Goal: Task Accomplishment & Management: Use online tool/utility

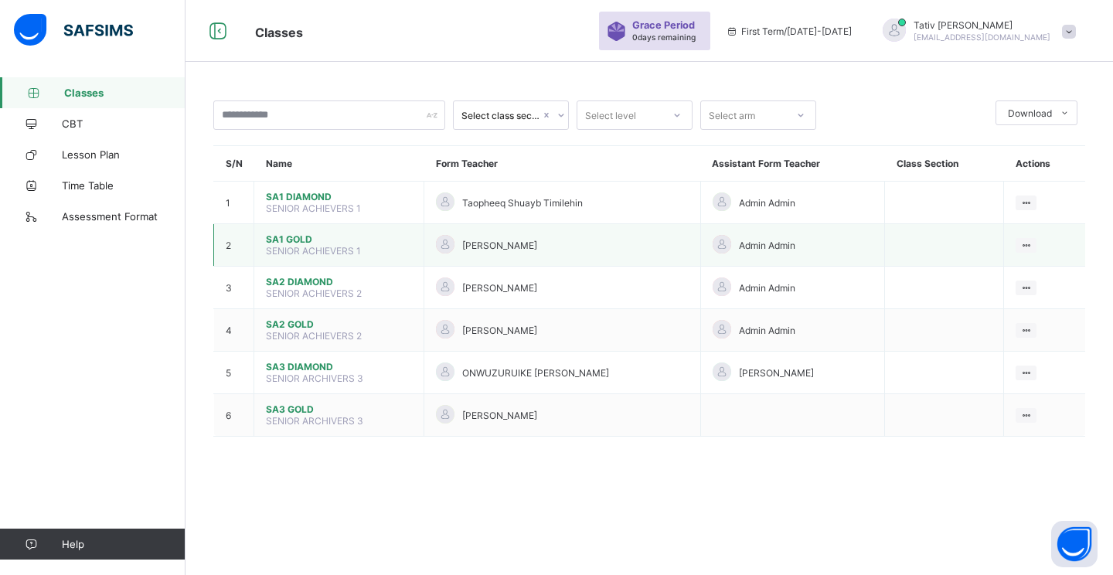
click at [294, 234] on span "SA1 GOLD" at bounding box center [339, 239] width 146 height 12
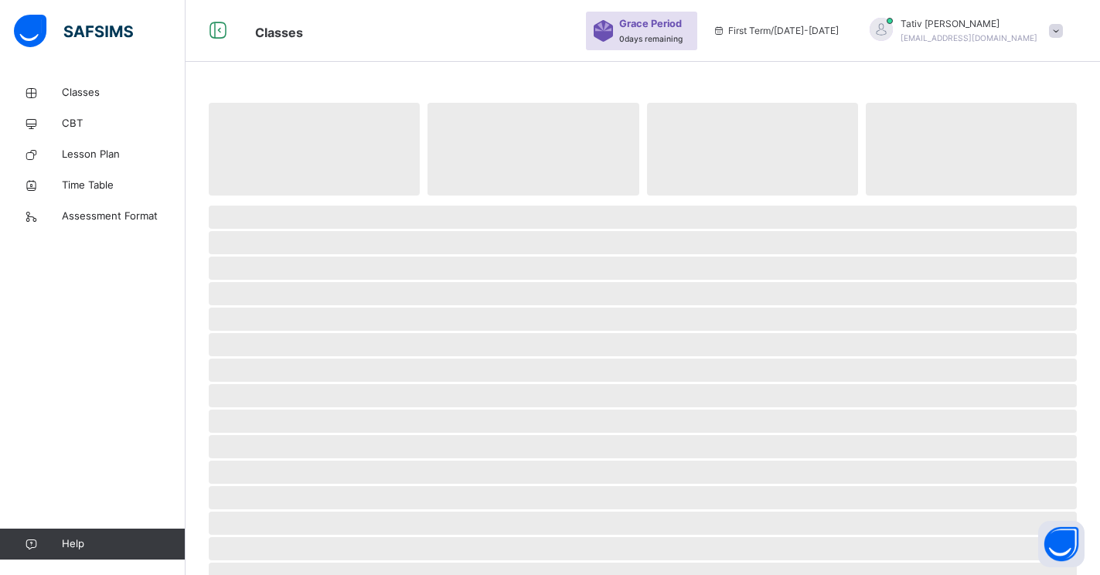
click at [294, 234] on span "‌" at bounding box center [643, 242] width 868 height 23
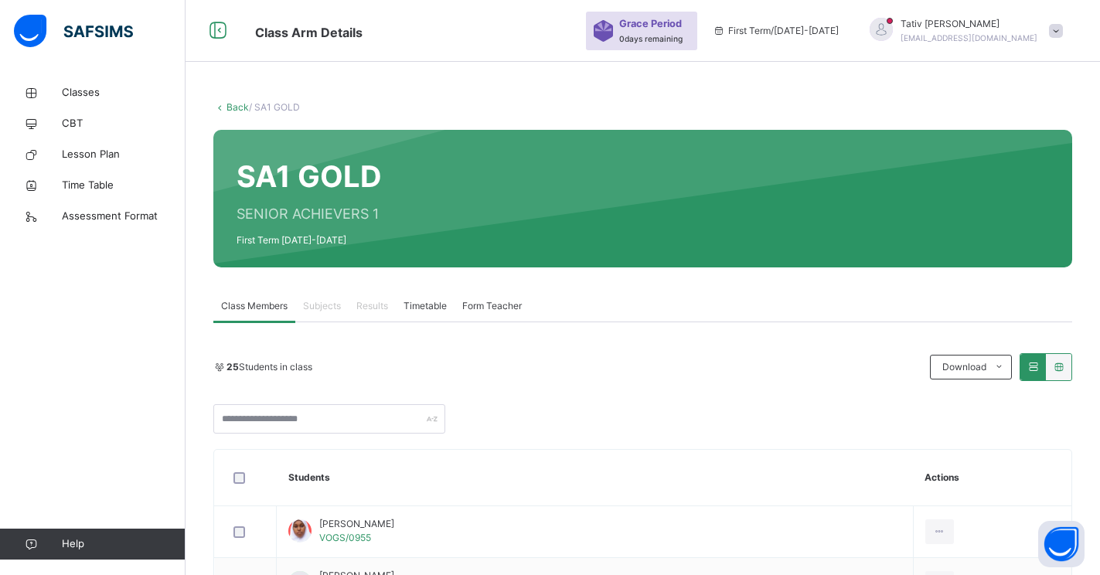
click at [325, 308] on span "Subjects" at bounding box center [322, 306] width 38 height 14
click at [363, 398] on div "25 Students in class Download Pdf Report Excel Report" at bounding box center [642, 393] width 858 height 80
click at [328, 308] on span "Subjects" at bounding box center [322, 306] width 38 height 14
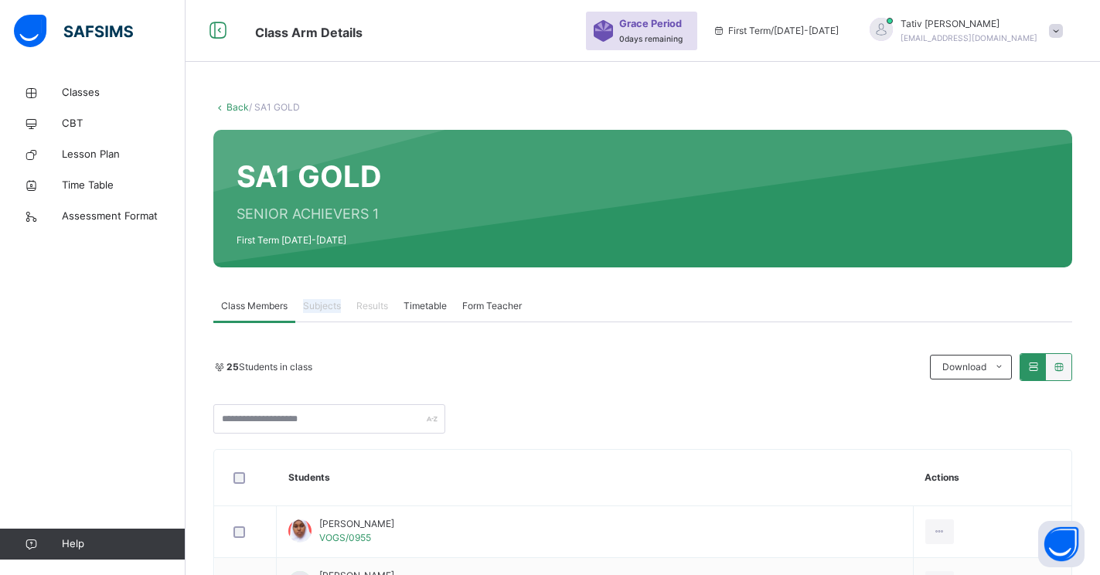
click at [328, 308] on span "Subjects" at bounding box center [322, 306] width 38 height 14
click at [348, 419] on input "text" at bounding box center [329, 418] width 232 height 29
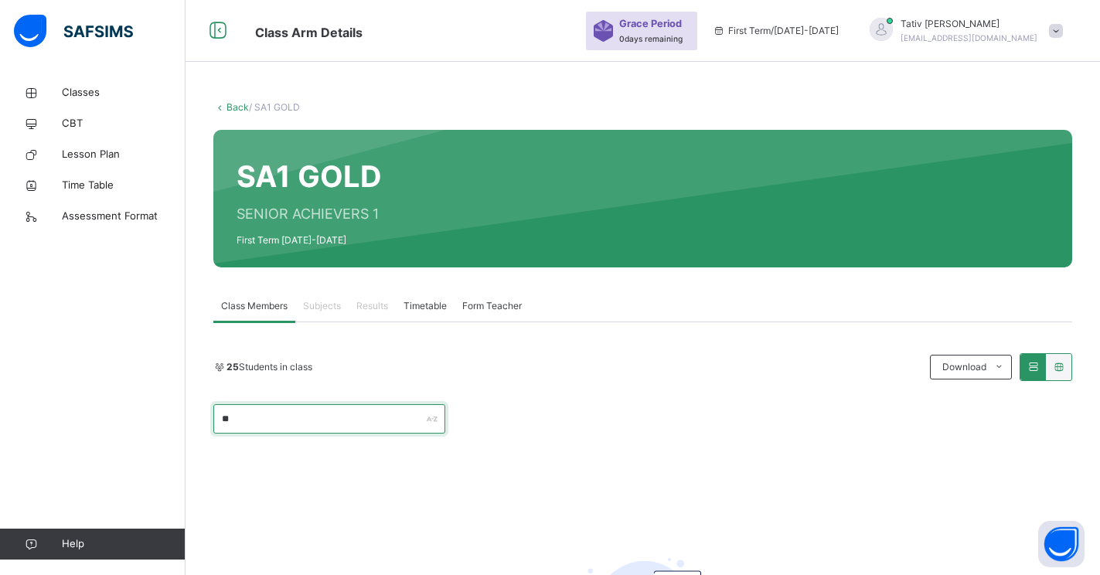
click at [239, 420] on input "**" at bounding box center [329, 418] width 232 height 29
type input "*"
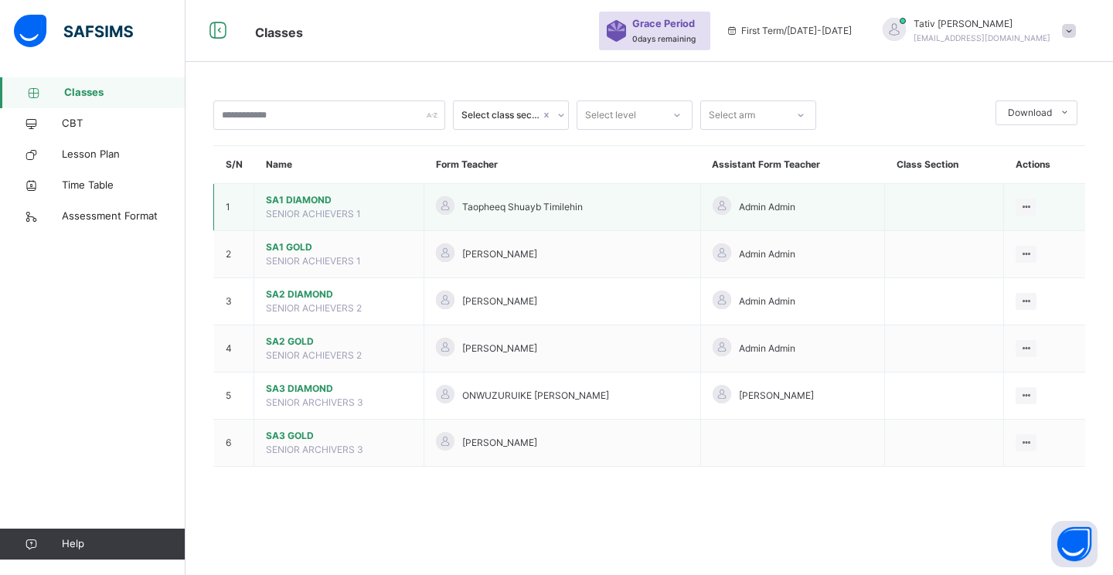
click at [300, 199] on span "SA1 DIAMOND" at bounding box center [339, 200] width 146 height 14
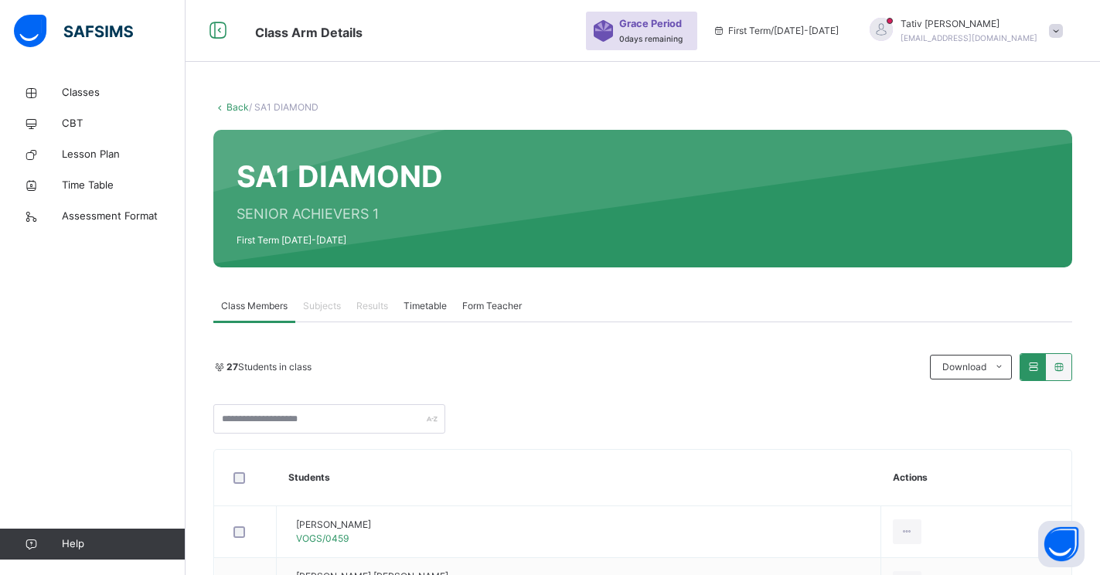
click at [316, 308] on span "Subjects" at bounding box center [322, 306] width 38 height 14
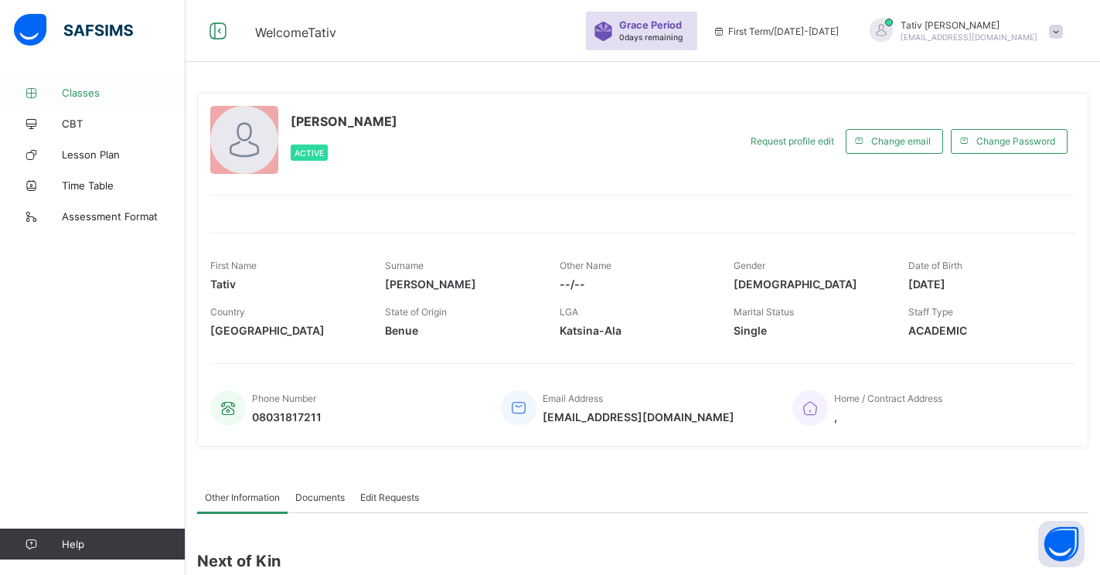
click at [85, 90] on span "Classes" at bounding box center [124, 93] width 124 height 12
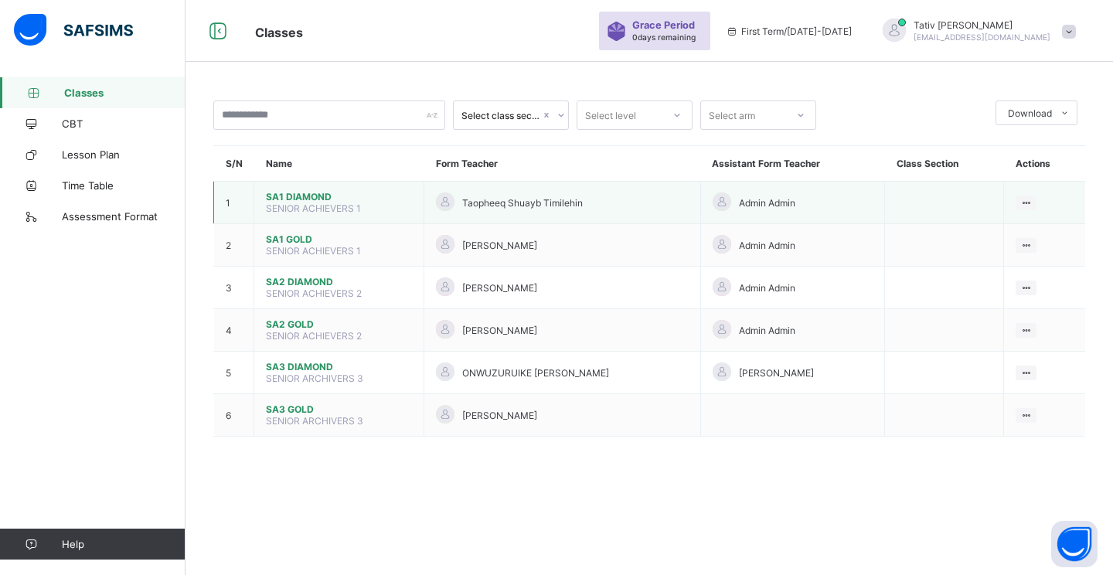
click at [302, 199] on span "SA1 DIAMOND" at bounding box center [339, 197] width 146 height 12
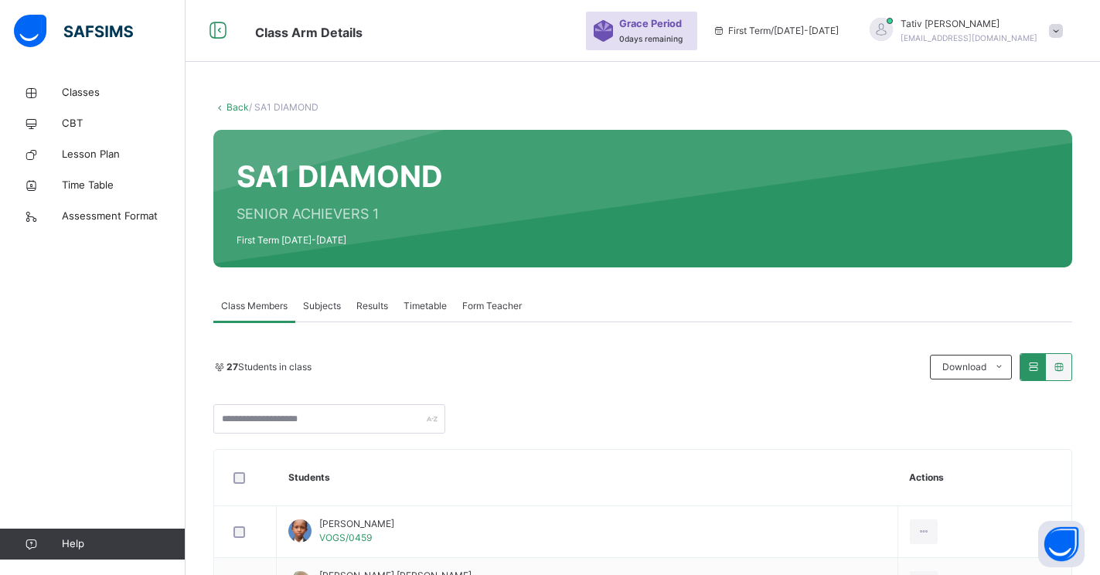
click at [315, 305] on span "Subjects" at bounding box center [322, 306] width 38 height 14
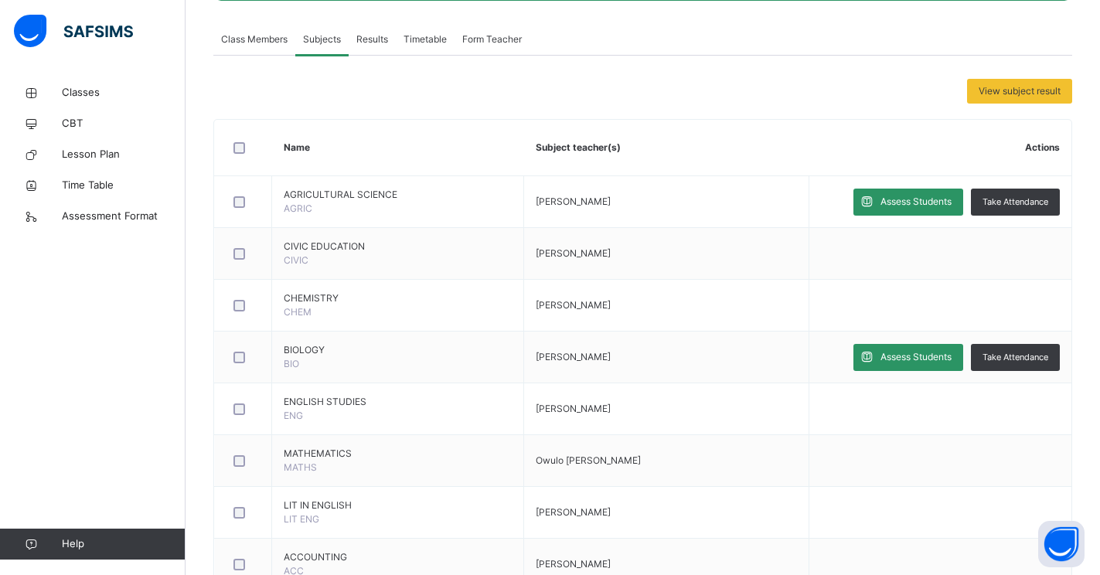
scroll to position [295, 0]
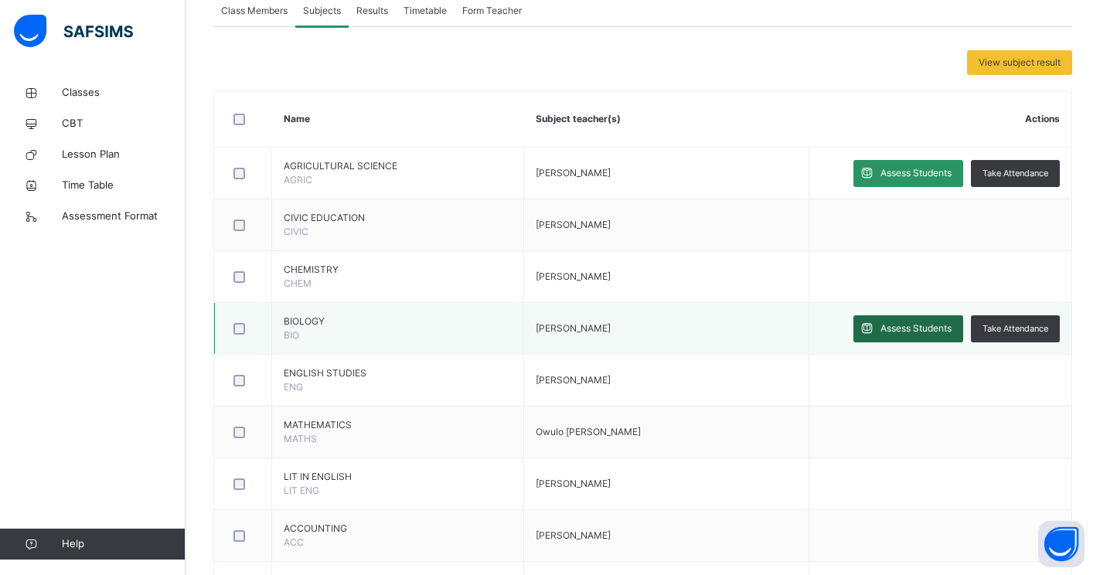
click at [909, 328] on span "Assess Students" at bounding box center [915, 328] width 71 height 14
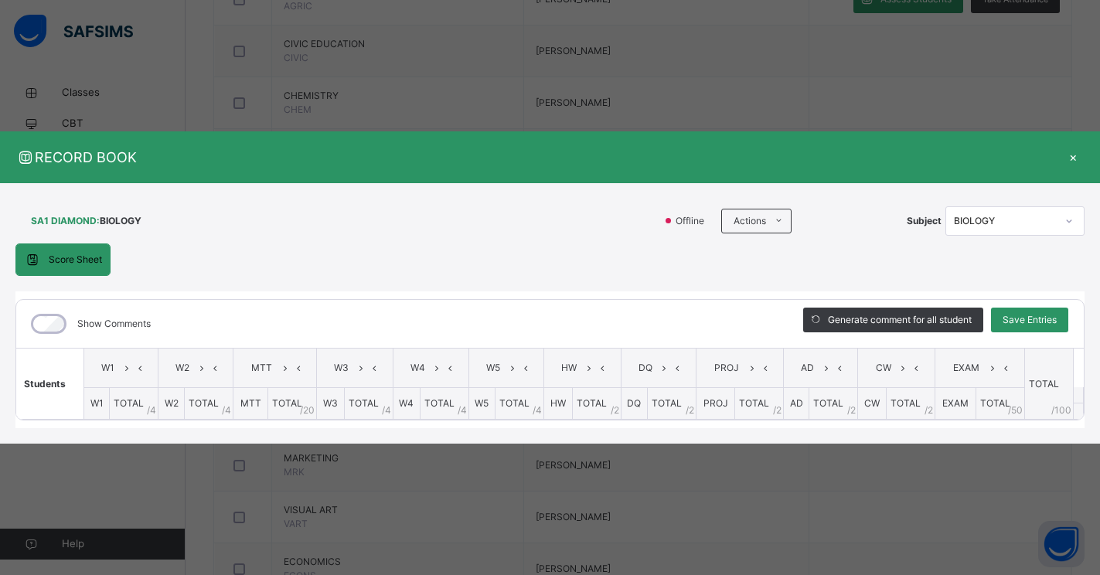
scroll to position [477, 0]
click at [1072, 161] on div "×" at bounding box center [1072, 157] width 23 height 21
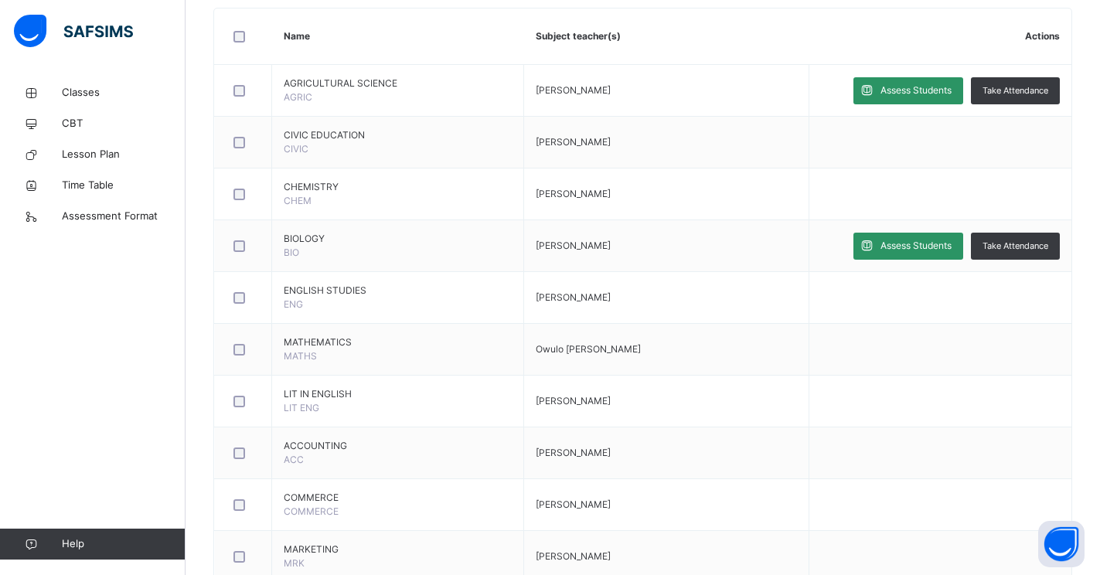
scroll to position [376, 0]
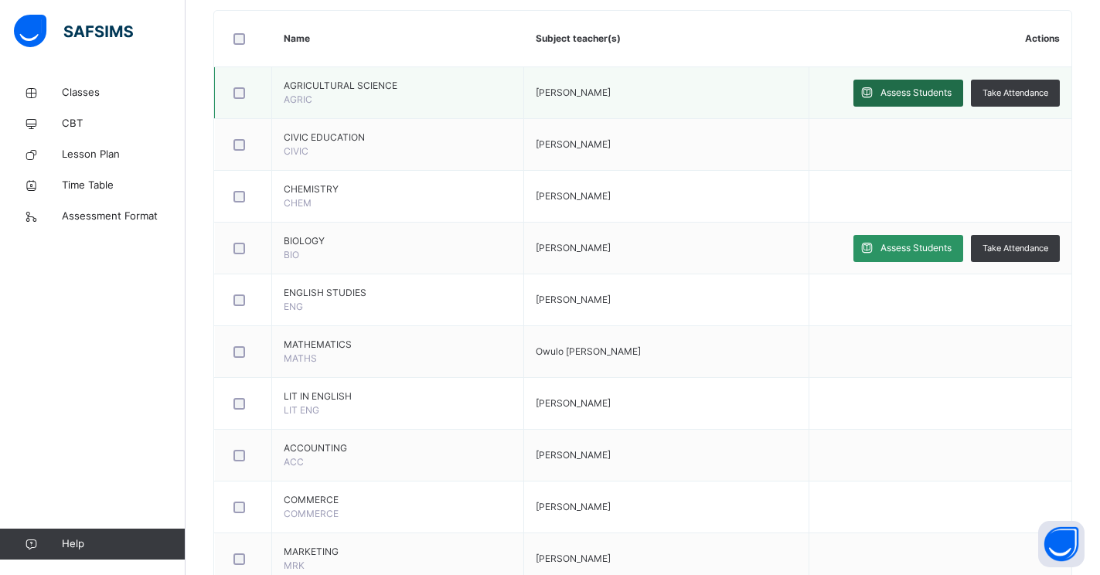
click at [916, 93] on span "Assess Students" at bounding box center [915, 93] width 71 height 14
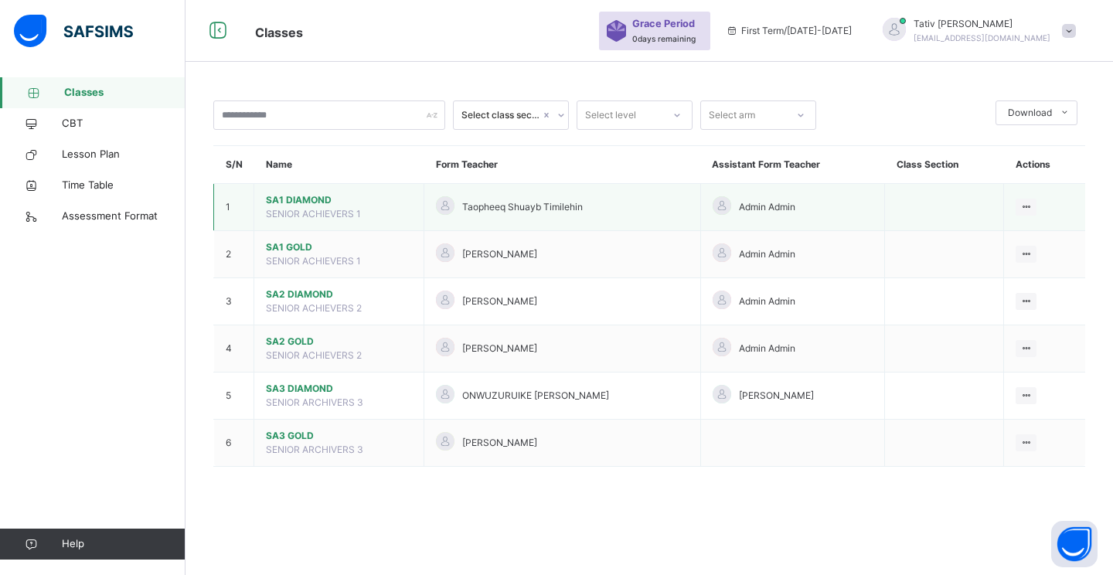
click at [288, 205] on span "SA1 DIAMOND" at bounding box center [339, 200] width 146 height 14
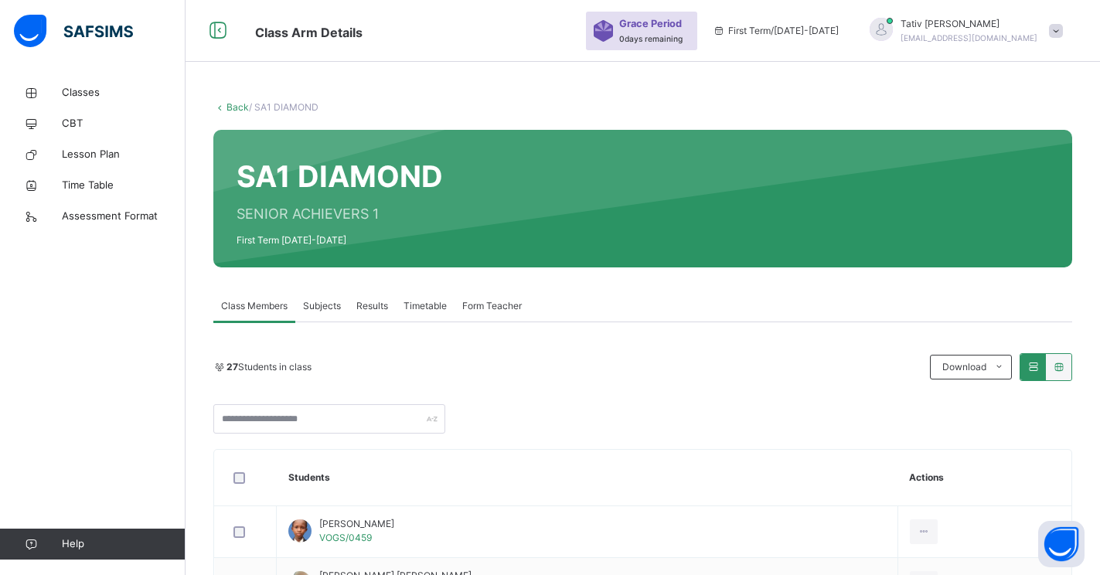
click at [317, 304] on span "Subjects" at bounding box center [322, 306] width 38 height 14
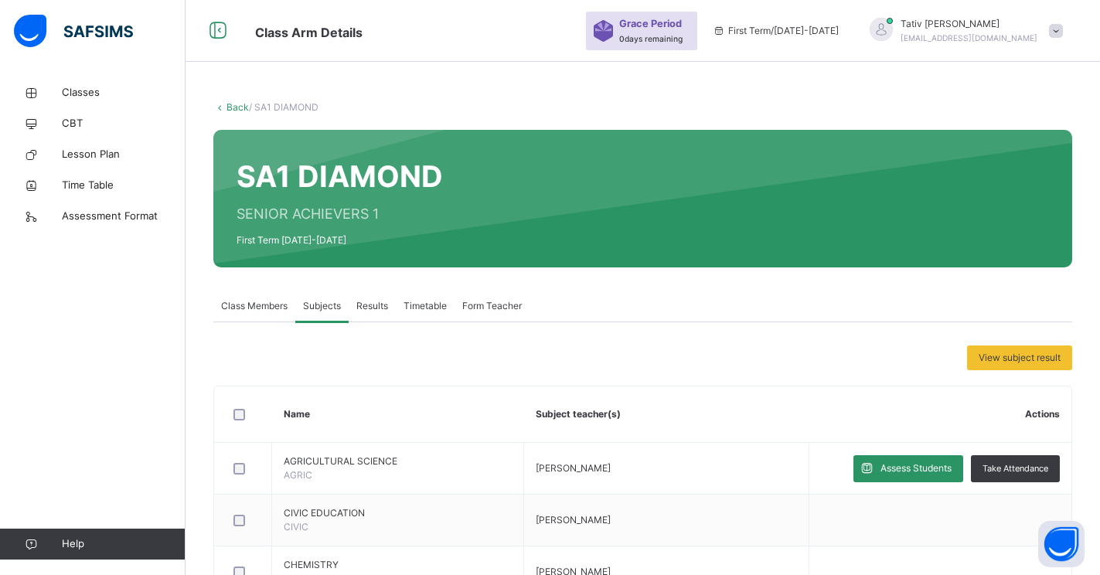
drag, startPoint x: 1098, startPoint y: 195, endPoint x: 1103, endPoint y: 204, distance: 10.7
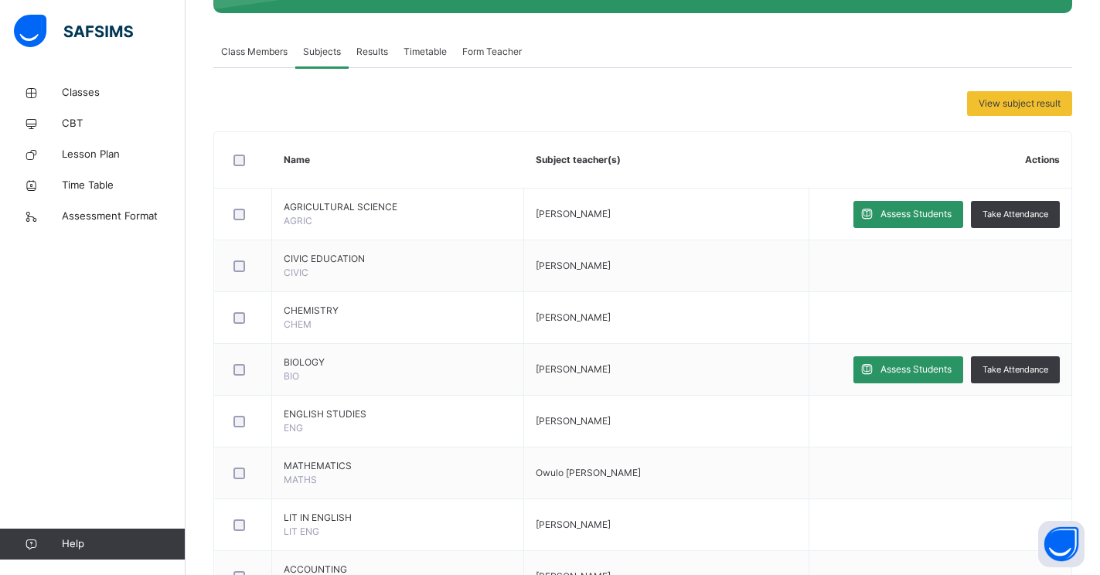
scroll to position [258, 0]
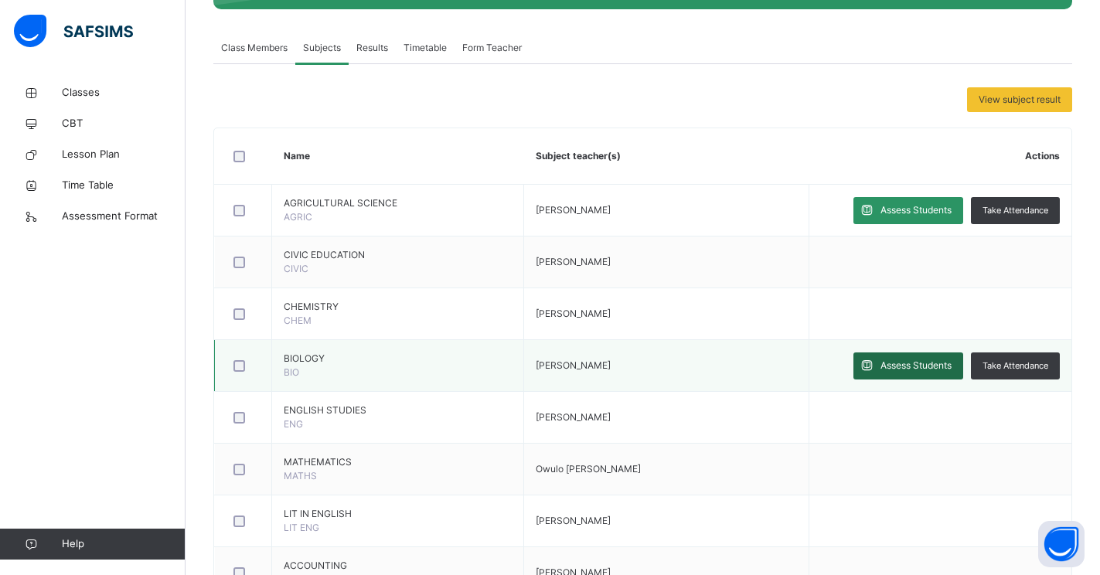
click at [929, 365] on span "Assess Students" at bounding box center [915, 366] width 71 height 14
